Goal: Information Seeking & Learning: Learn about a topic

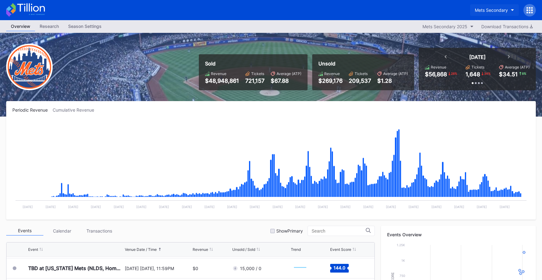
click at [484, 8] on div "Mets Secondary" at bounding box center [491, 9] width 33 height 5
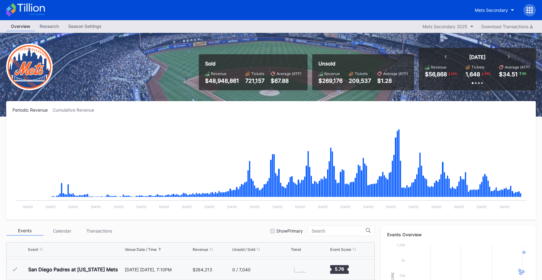
click at [32, 8] on icon at bounding box center [25, 10] width 39 height 14
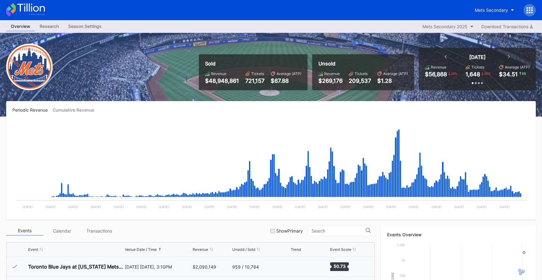
scroll to position [1551, 0]
click at [481, 11] on div "Mets Secondary" at bounding box center [491, 9] width 33 height 5
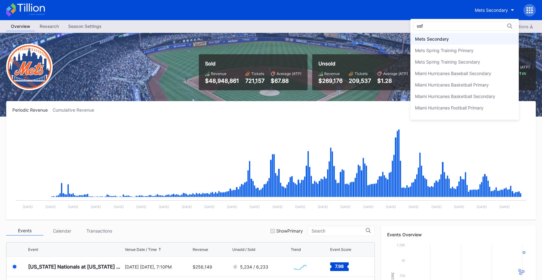
scroll to position [0, 0]
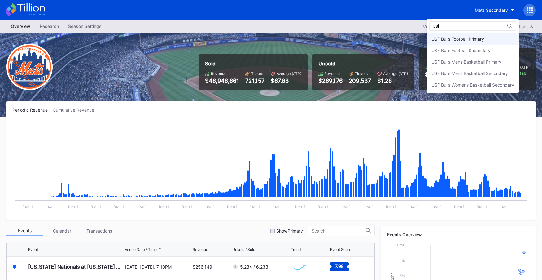
type input "usf"
click at [498, 40] on div "USF Bulls Football Primary" at bounding box center [473, 38] width 92 height 11
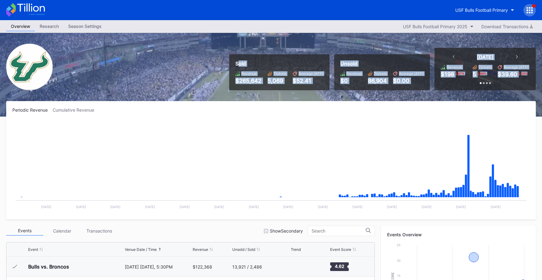
drag, startPoint x: 255, startPoint y: 69, endPoint x: 439, endPoint y: 100, distance: 186.5
click at [439, 100] on div "Sold Revenue $265,642 Tickets 5,069 Average (ATP) $52.41 Unsold Revenue $0 Tick…" at bounding box center [271, 75] width 542 height 84
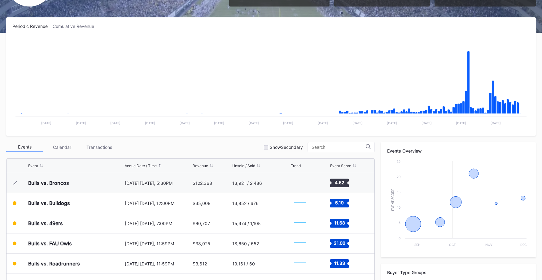
scroll to position [175, 0]
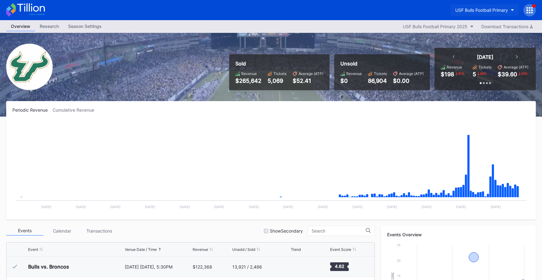
click at [474, 14] on button "USF Bulls Football Primary" at bounding box center [485, 9] width 68 height 11
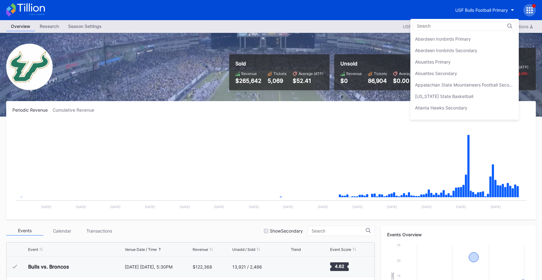
scroll to position [2076, 0]
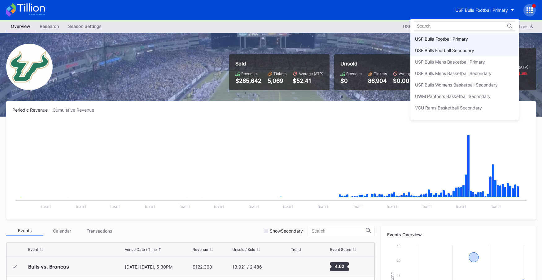
click at [468, 46] on div "USF Bulls Football Secondary" at bounding box center [465, 50] width 108 height 11
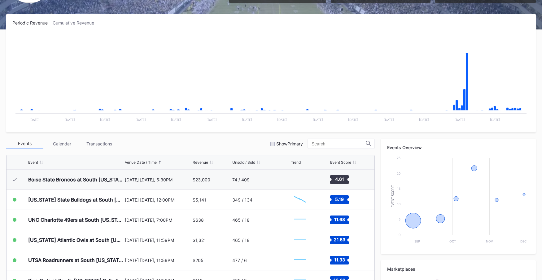
scroll to position [87, 0]
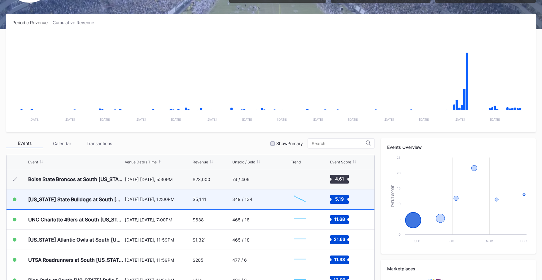
click at [273, 196] on div "349 / 134" at bounding box center [260, 199] width 57 height 20
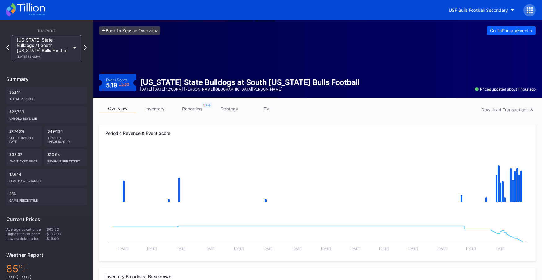
click at [156, 29] on link "<- Back to Season Overview" at bounding box center [129, 30] width 61 height 8
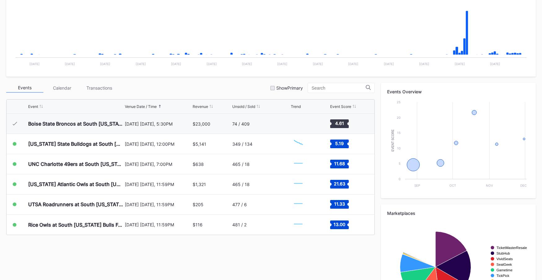
scroll to position [163, 0]
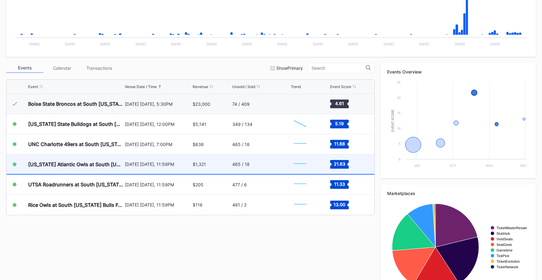
click at [208, 169] on div "$1,321" at bounding box center [212, 164] width 38 height 20
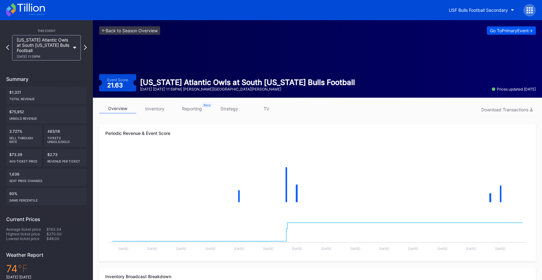
click at [498, 31] on div "Go To Primary Event ->" at bounding box center [511, 30] width 43 height 5
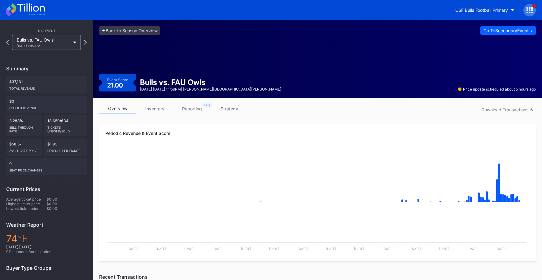
click at [139, 25] on div "<- Back to Season Overview Go To Secondary Event -> Event Score 21.00 Bulls vs.…" at bounding box center [317, 58] width 449 height 77
click at [138, 29] on link "<- Back to Season Overview" at bounding box center [129, 30] width 61 height 8
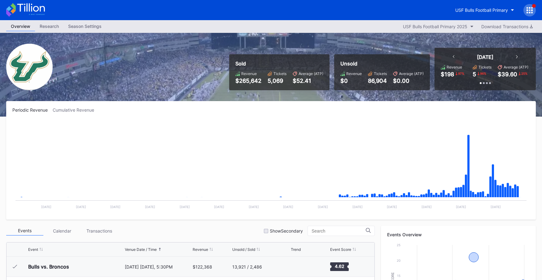
click at [37, 12] on icon at bounding box center [25, 10] width 39 height 14
click at [42, 8] on icon at bounding box center [25, 10] width 39 height 14
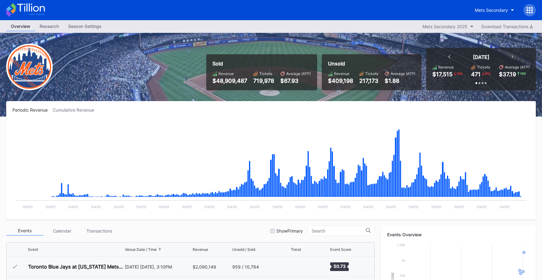
click at [47, 12] on div "Mets Secondary" at bounding box center [271, 10] width 542 height 20
click at [46, 12] on div "Mets Secondary" at bounding box center [271, 10] width 542 height 20
click at [44, 12] on icon at bounding box center [25, 10] width 39 height 14
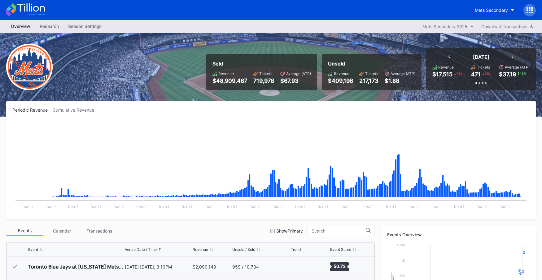
scroll to position [1551, 0]
